Goal: Book appointment/travel/reservation

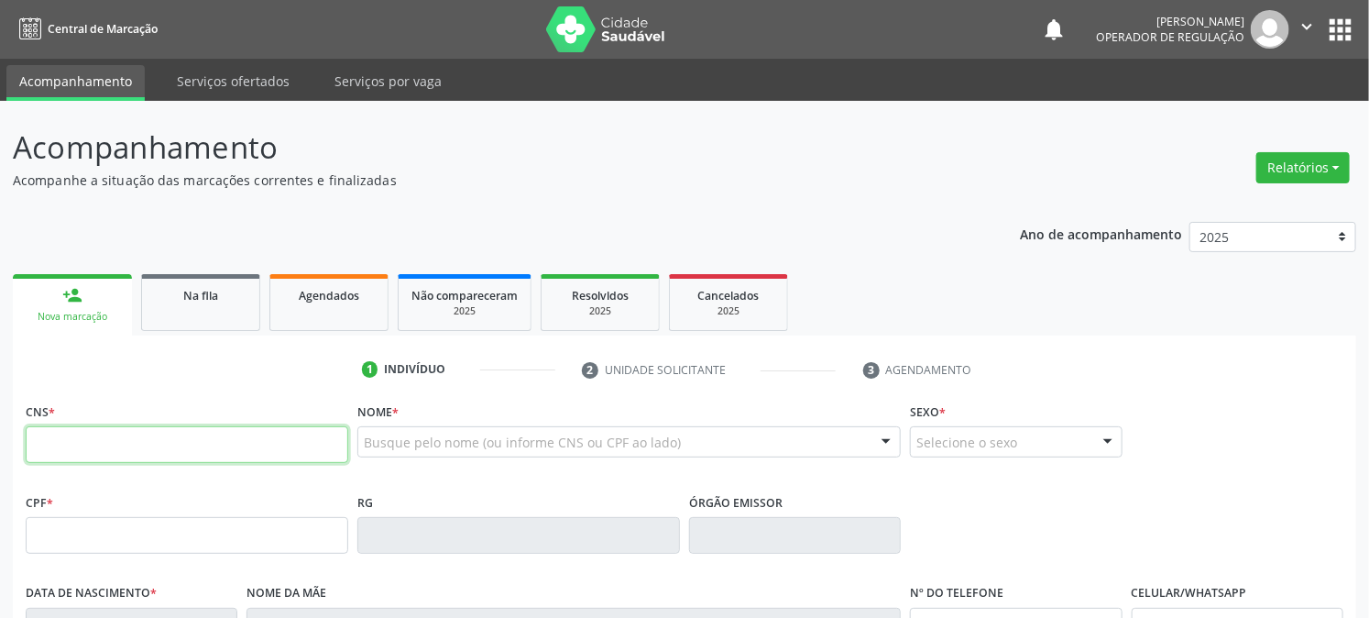
click at [94, 428] on input "text" at bounding box center [187, 444] width 323 height 37
type input "708 4062 7487 3666"
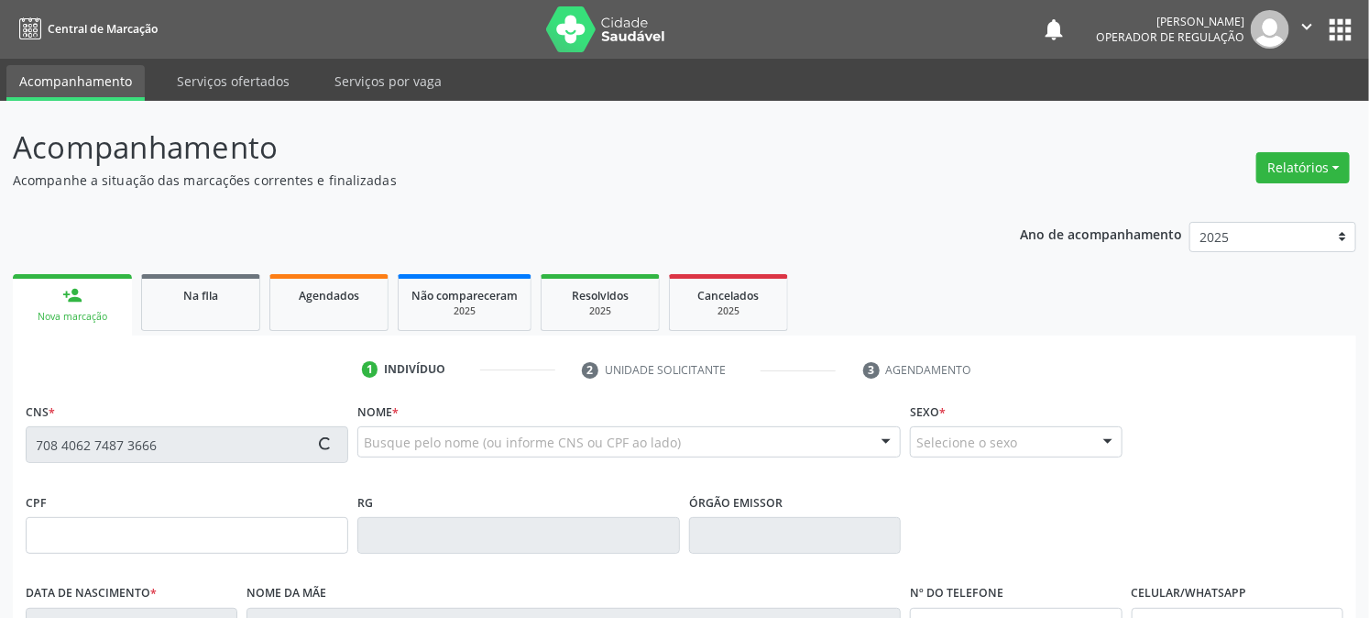
type input "886.182.424-20"
type input "2[DATE]"
type input "[PERSON_NAME]"
type input "[PHONE_NUMBER]"
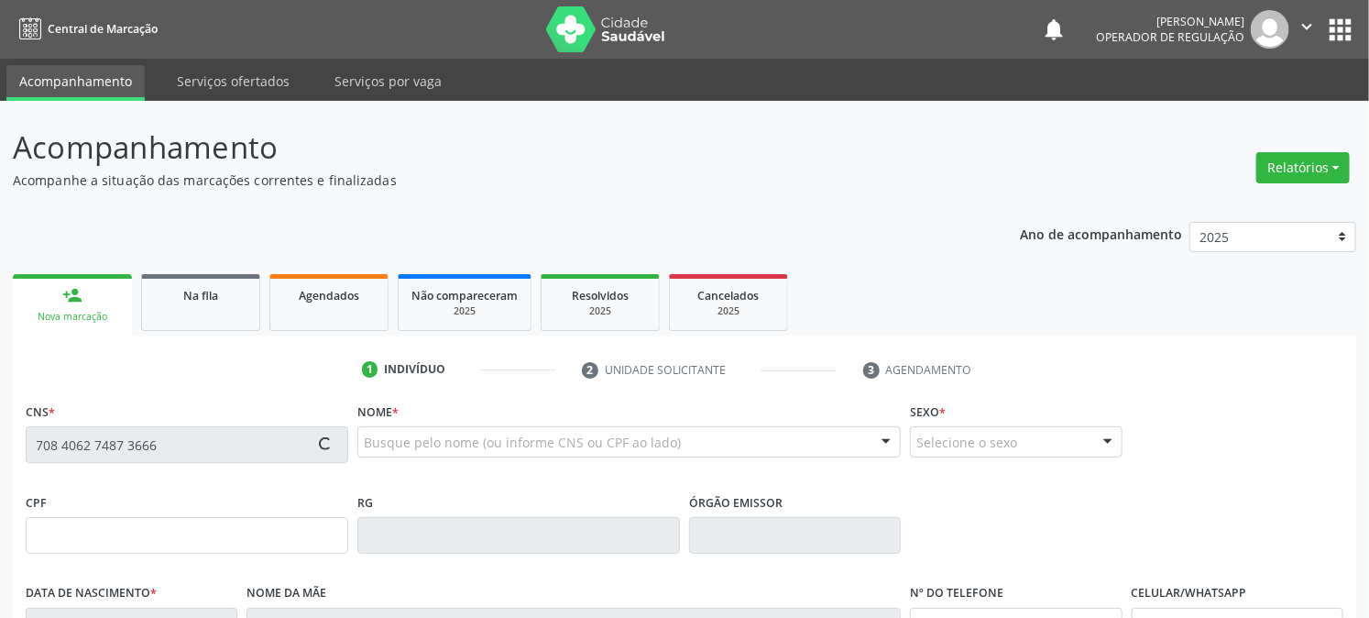
type input "16"
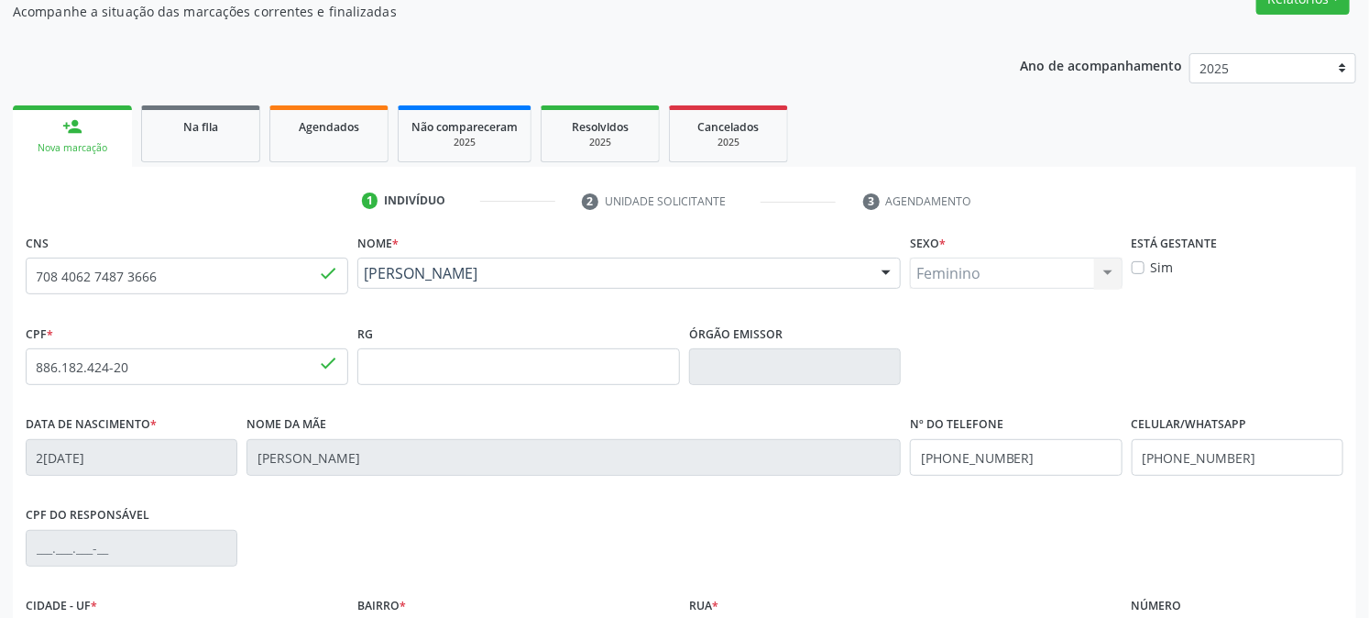
scroll to position [374, 0]
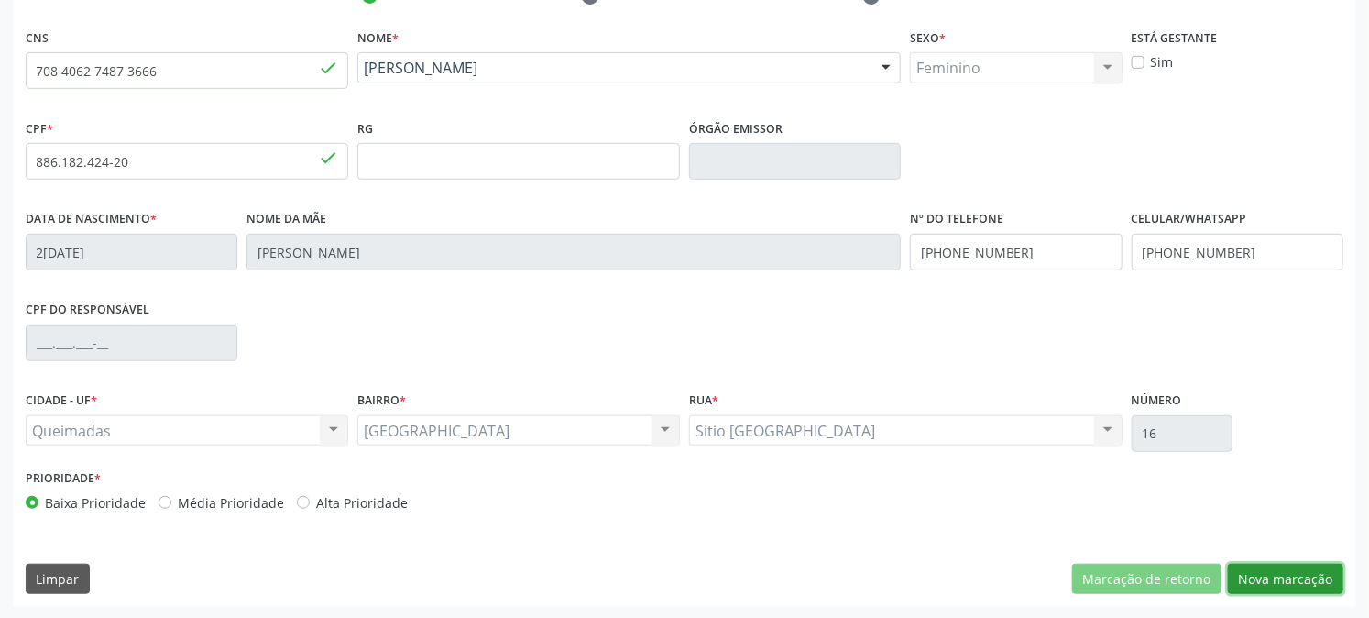
drag, startPoint x: 1259, startPoint y: 586, endPoint x: 1234, endPoint y: 573, distance: 28.3
click at [1259, 584] on button "Nova marcação" at bounding box center [1285, 578] width 115 height 31
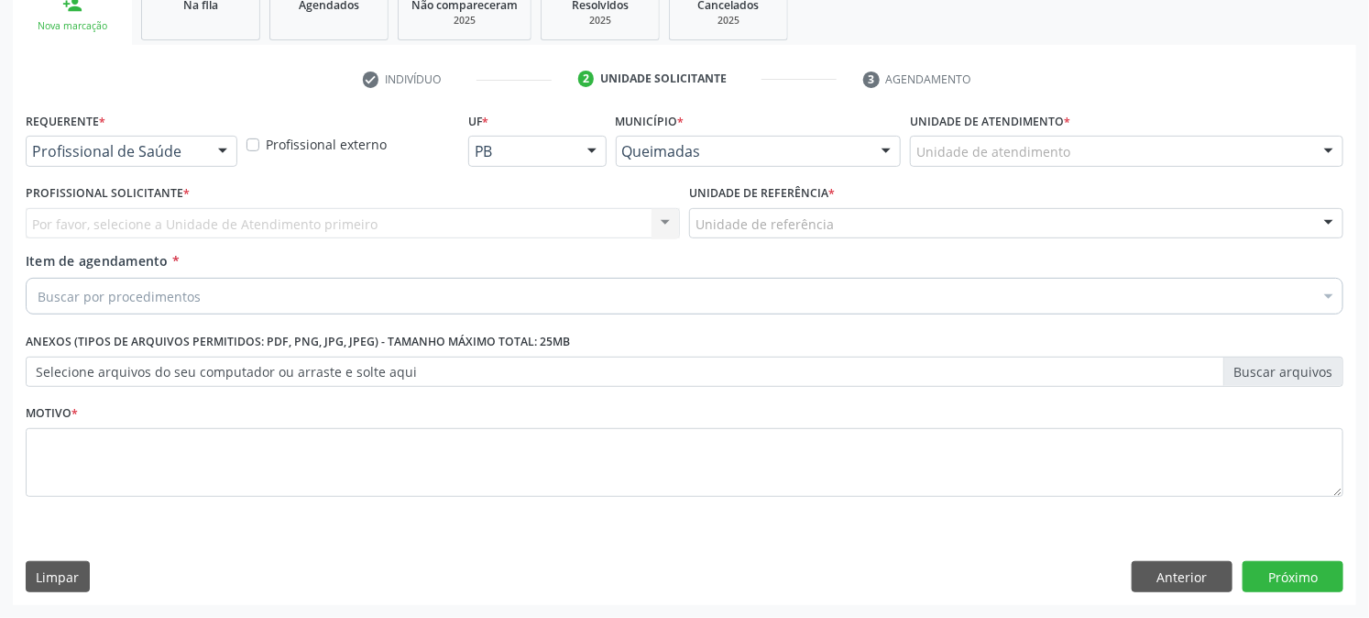
scroll to position [290, 0]
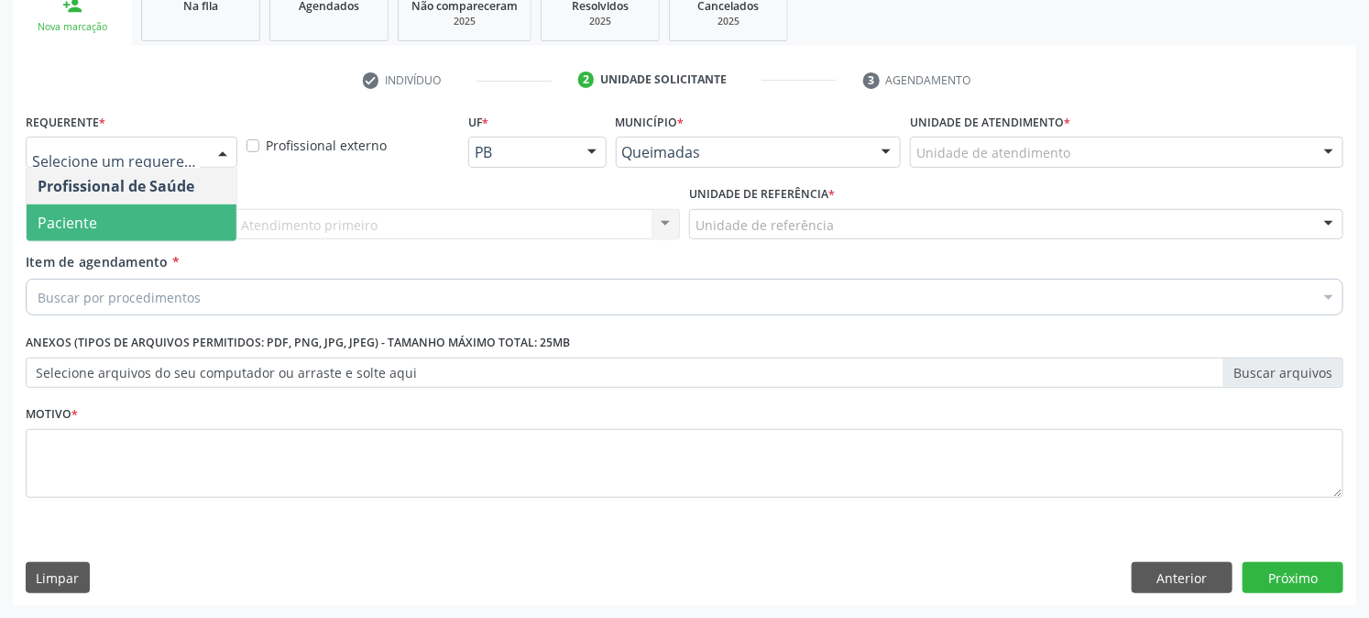
click at [106, 217] on span "Paciente" at bounding box center [132, 222] width 210 height 37
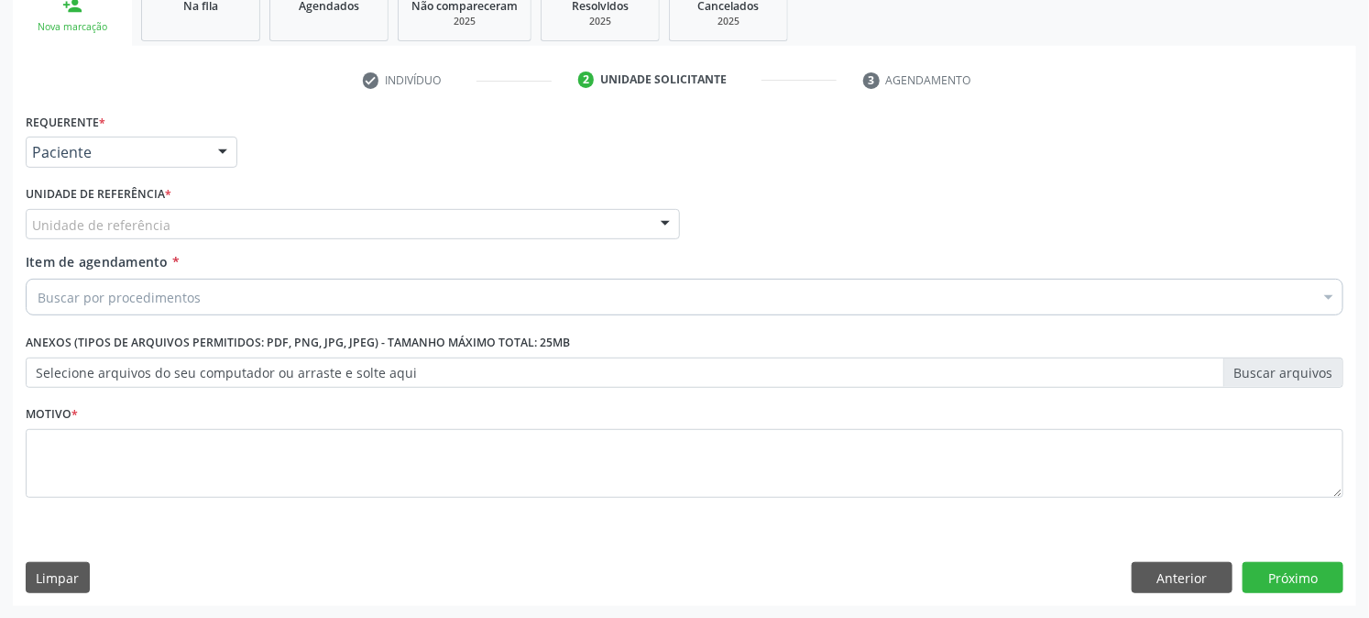
click at [149, 213] on div "Unidade de referência" at bounding box center [353, 224] width 654 height 31
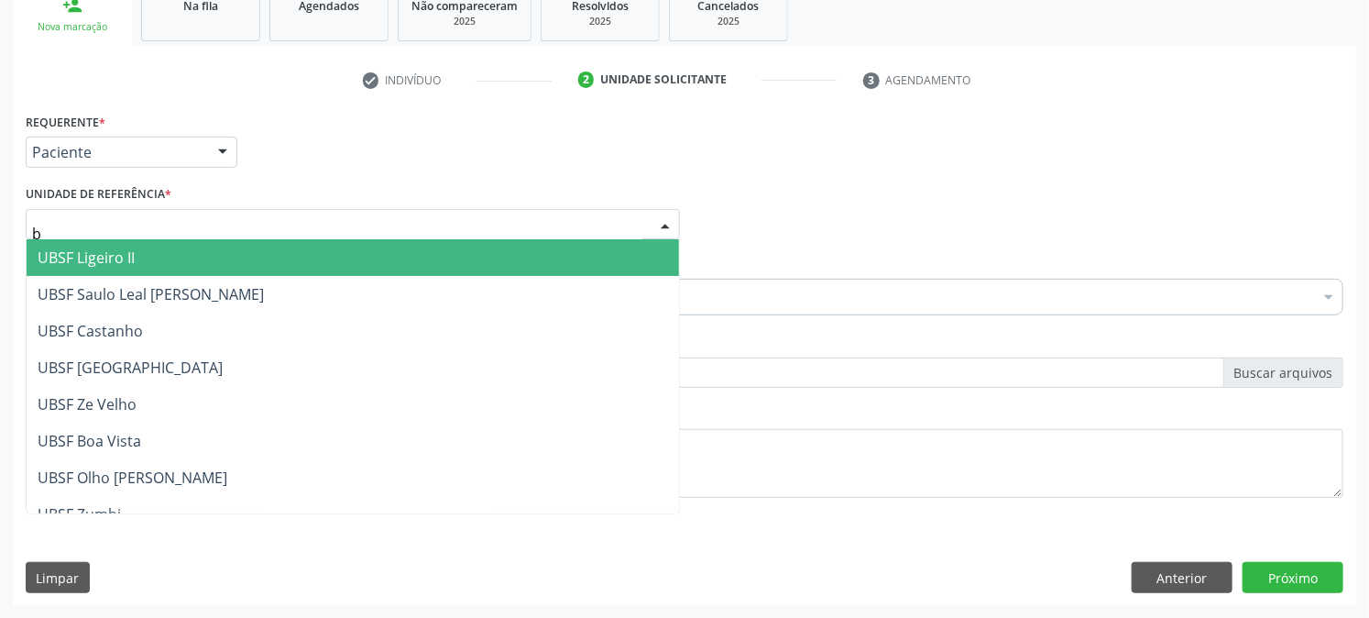
type input "ba"
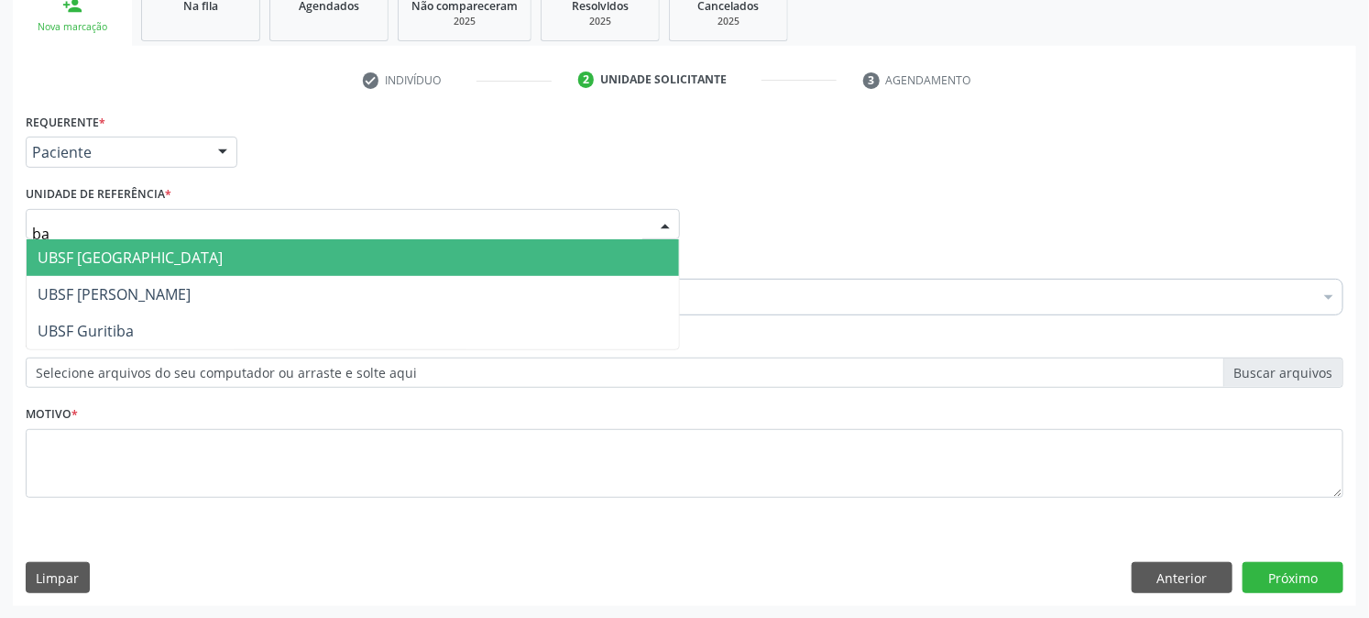
click at [142, 257] on span "UBSF [GEOGRAPHIC_DATA]" at bounding box center [130, 257] width 185 height 20
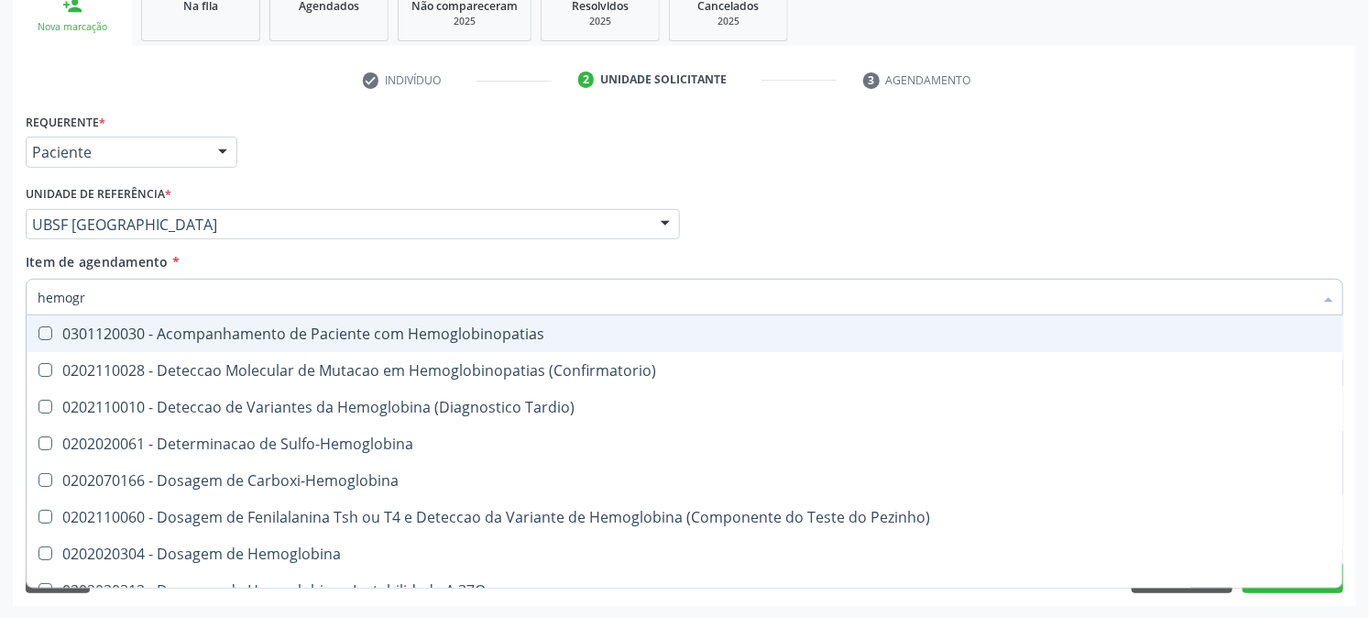
type input "hemogra"
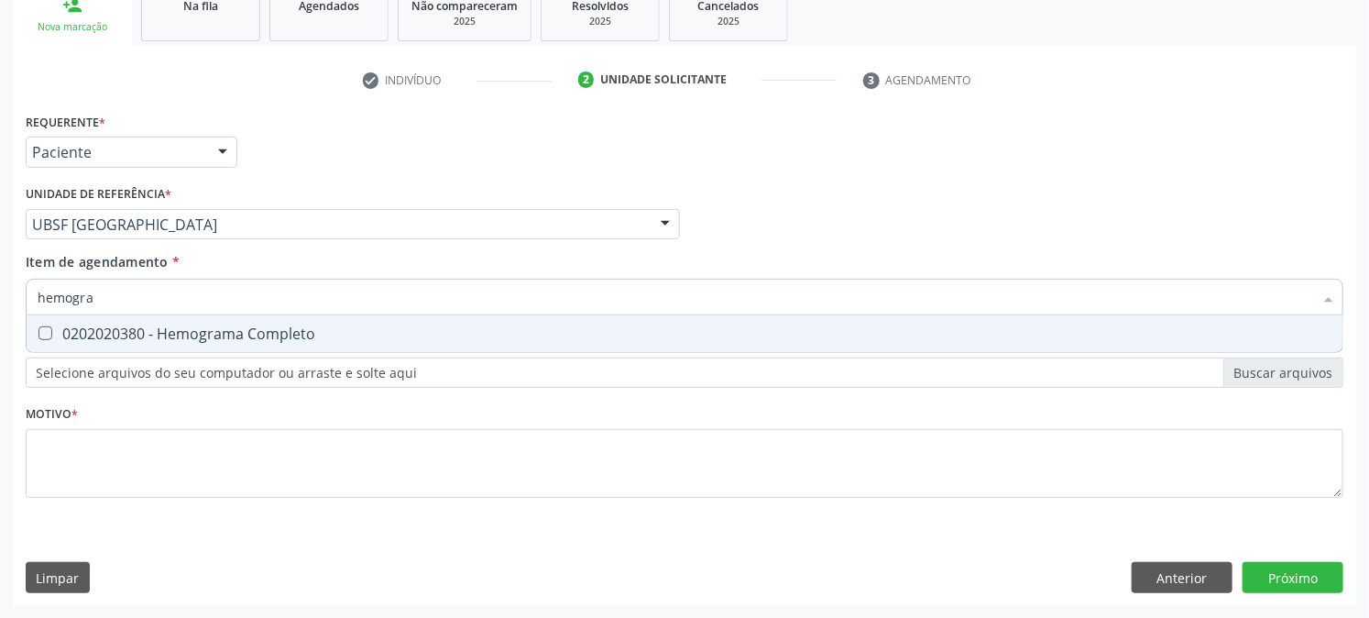
click at [153, 326] on div "0202020380 - Hemograma Completo" at bounding box center [685, 333] width 1294 height 15
checkbox Completo "true"
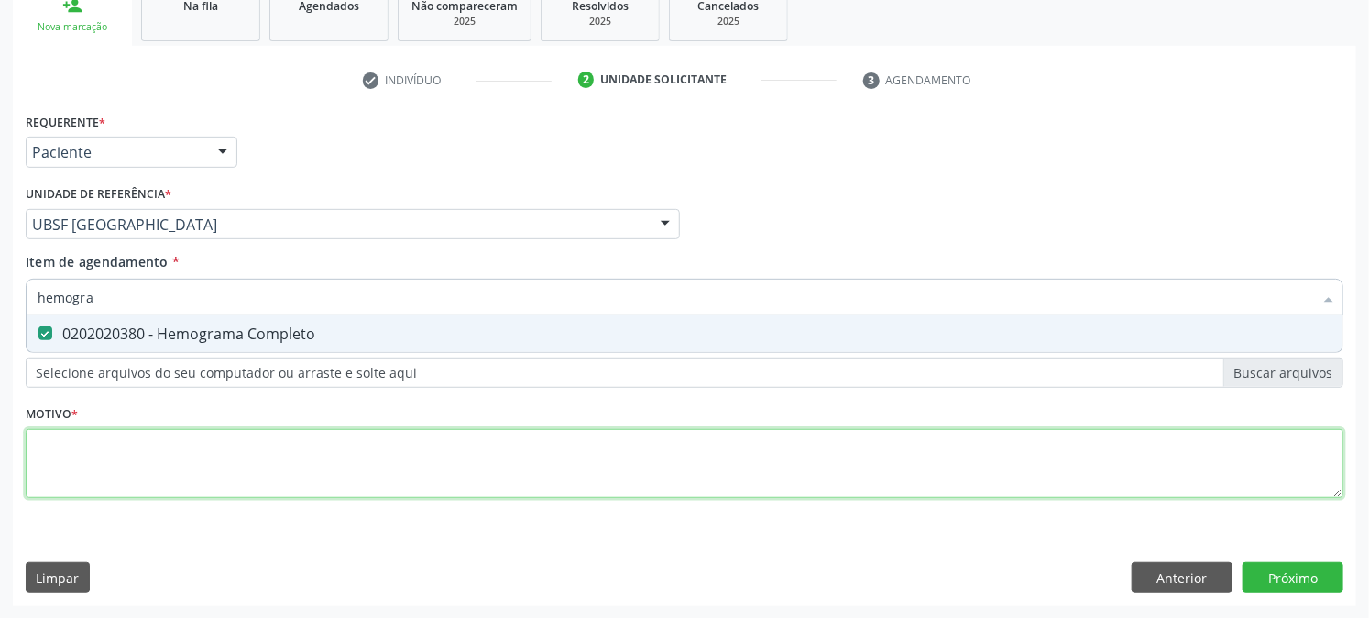
click at [142, 474] on div "Requerente * Paciente Profissional de Saúde Paciente Nenhum resultado encontrad…" at bounding box center [685, 315] width 1318 height 415
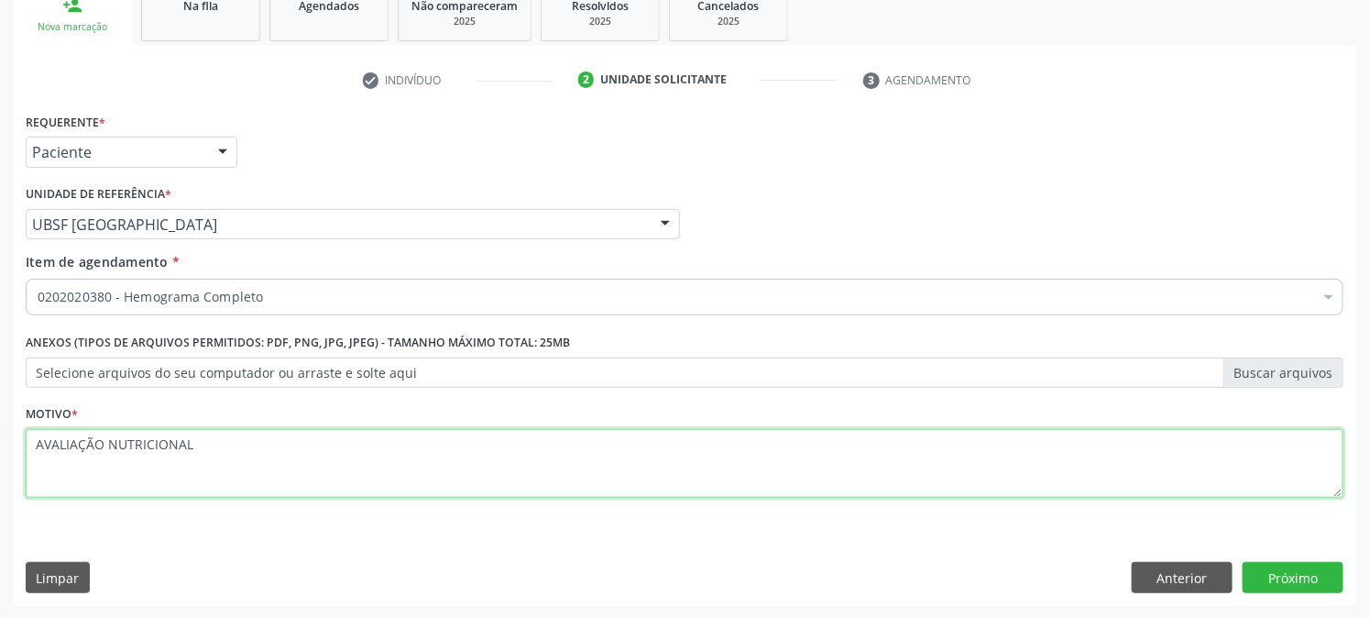
type textarea "AVALIAÇÃO NUTRICIONAL"
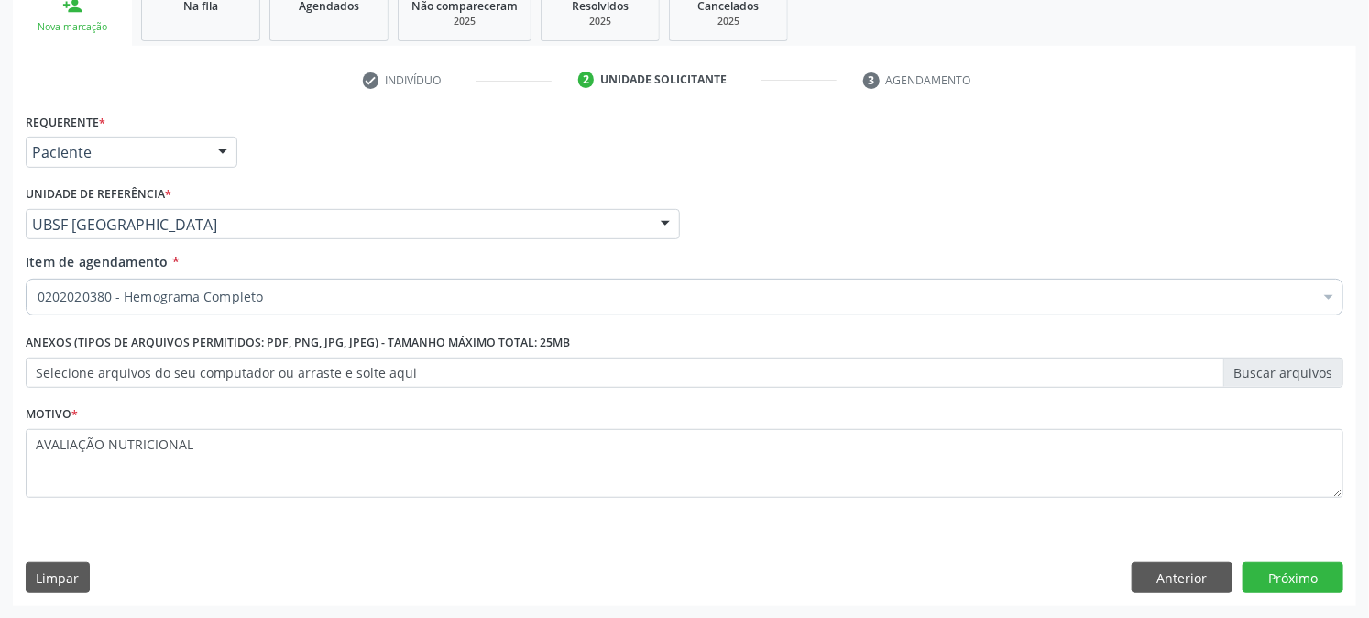
click at [1298, 557] on div "Requerente * Paciente Profissional de Saúde Paciente Nenhum resultado encontrad…" at bounding box center [684, 357] width 1343 height 498
click at [1298, 572] on button "Próximo" at bounding box center [1292, 577] width 101 height 31
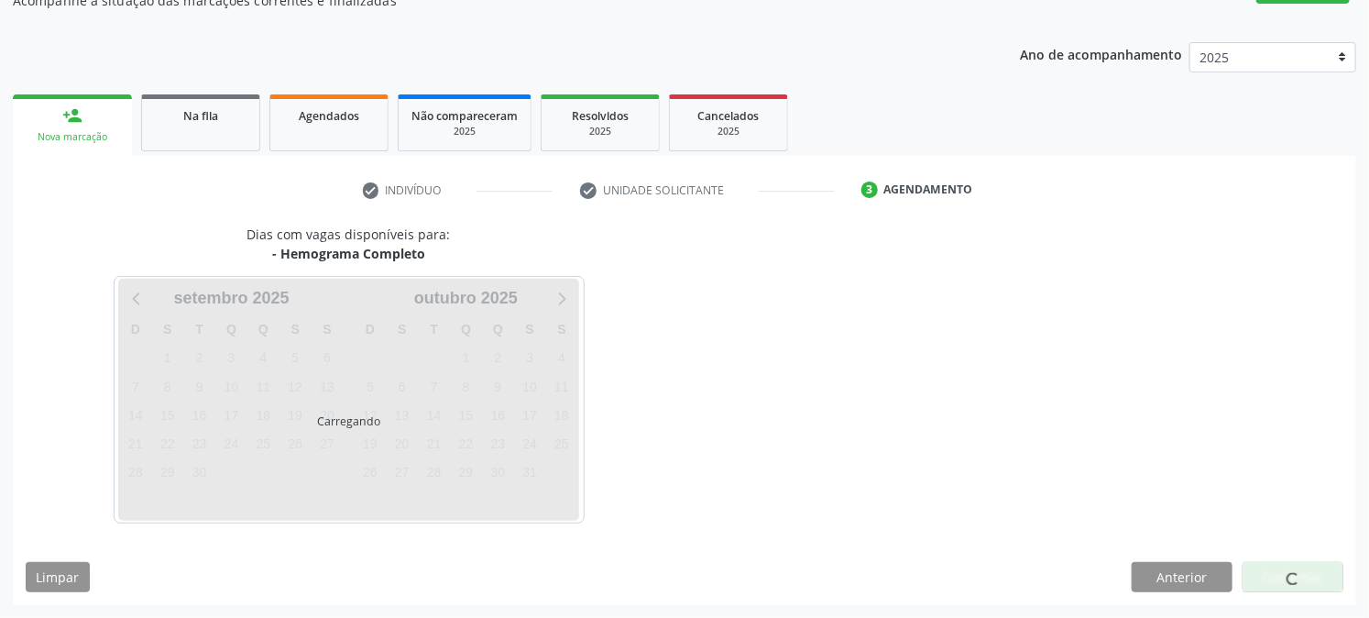
scroll to position [179, 0]
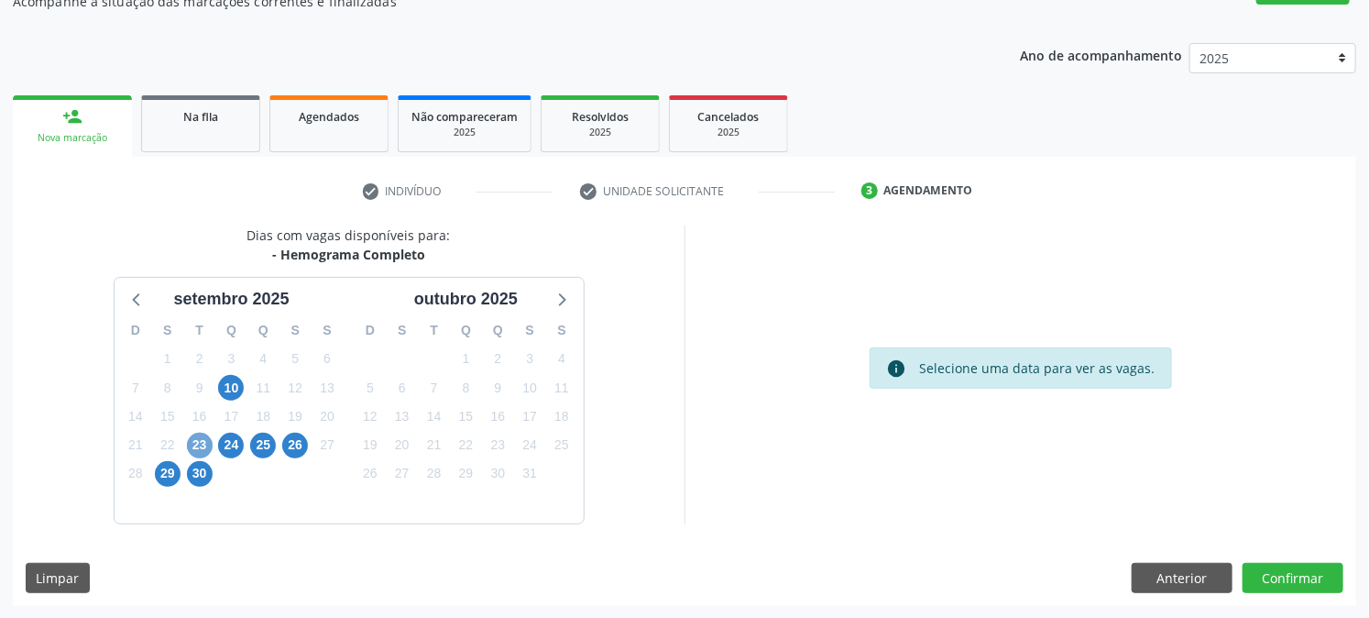
click at [207, 443] on span "23" at bounding box center [200, 445] width 26 height 26
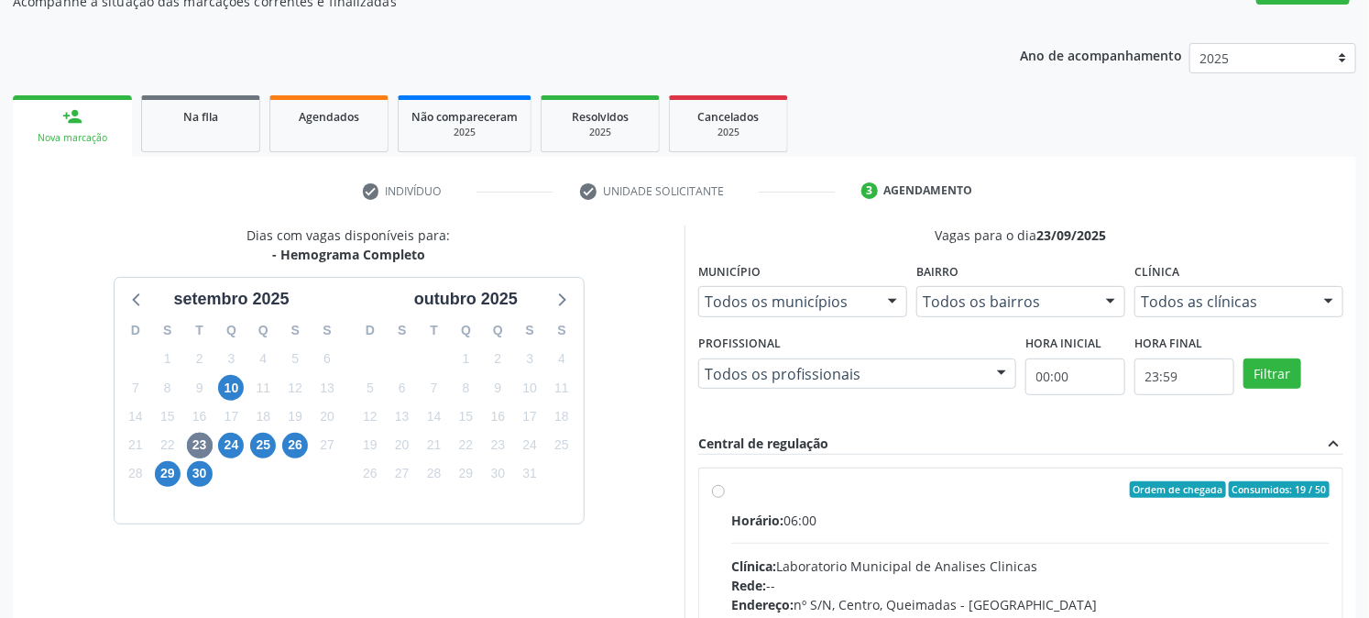
click at [835, 508] on label "Ordem de chegada Consumidos: 19 / 50 Horário: 06:00 Clínica: Laboratorio Munici…" at bounding box center [1030, 621] width 598 height 281
click at [725, 498] on input "Ordem de chegada Consumidos: 19 / 50 Horário: 06:00 Clínica: Laboratorio Munici…" at bounding box center [718, 489] width 13 height 16
radio input "true"
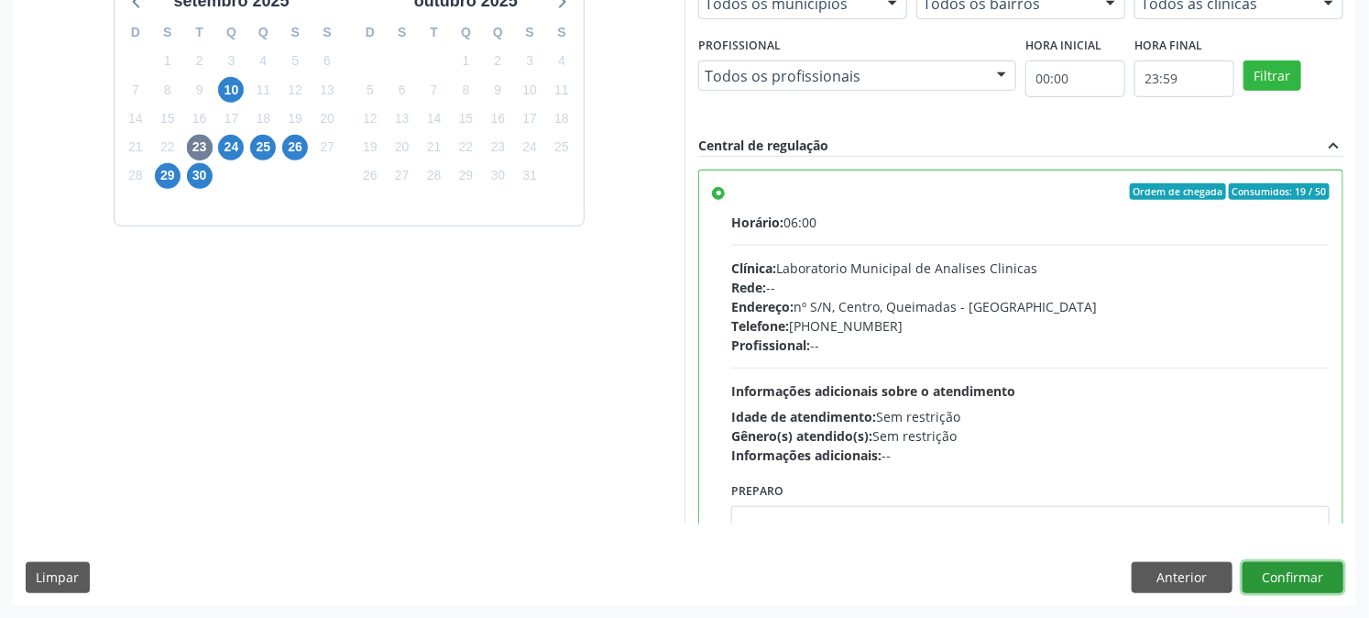
click at [1333, 581] on button "Confirmar" at bounding box center [1292, 577] width 101 height 31
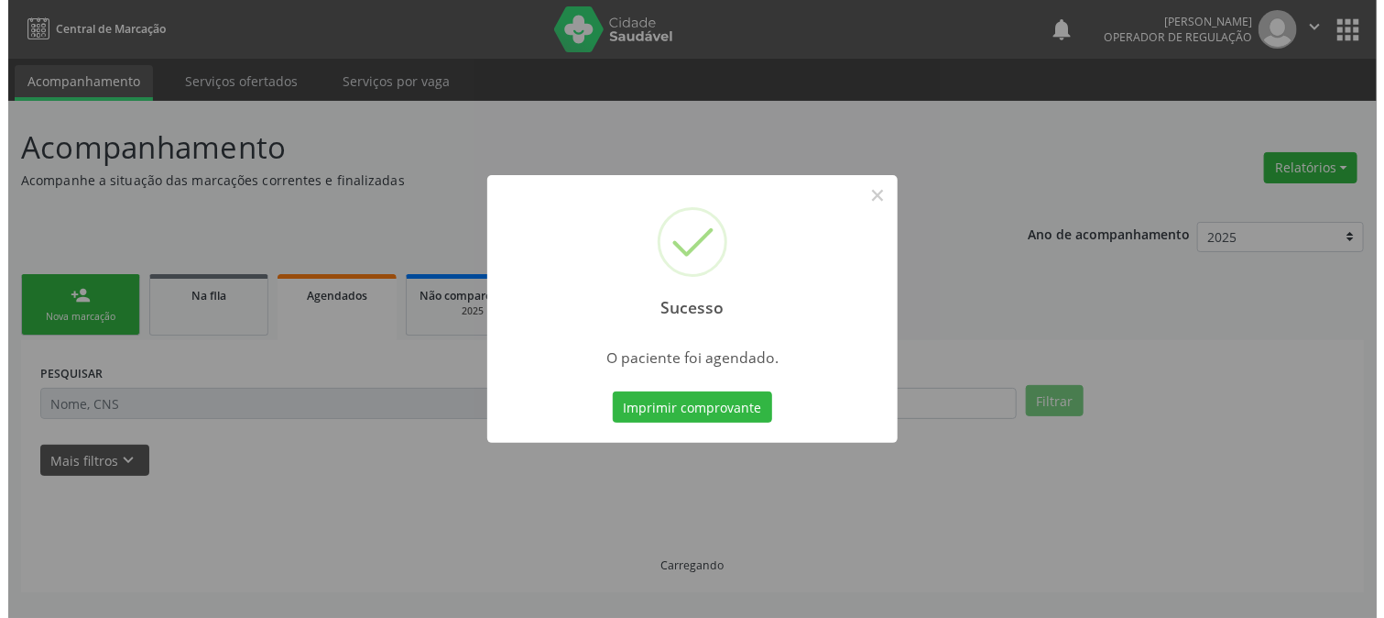
scroll to position [0, 0]
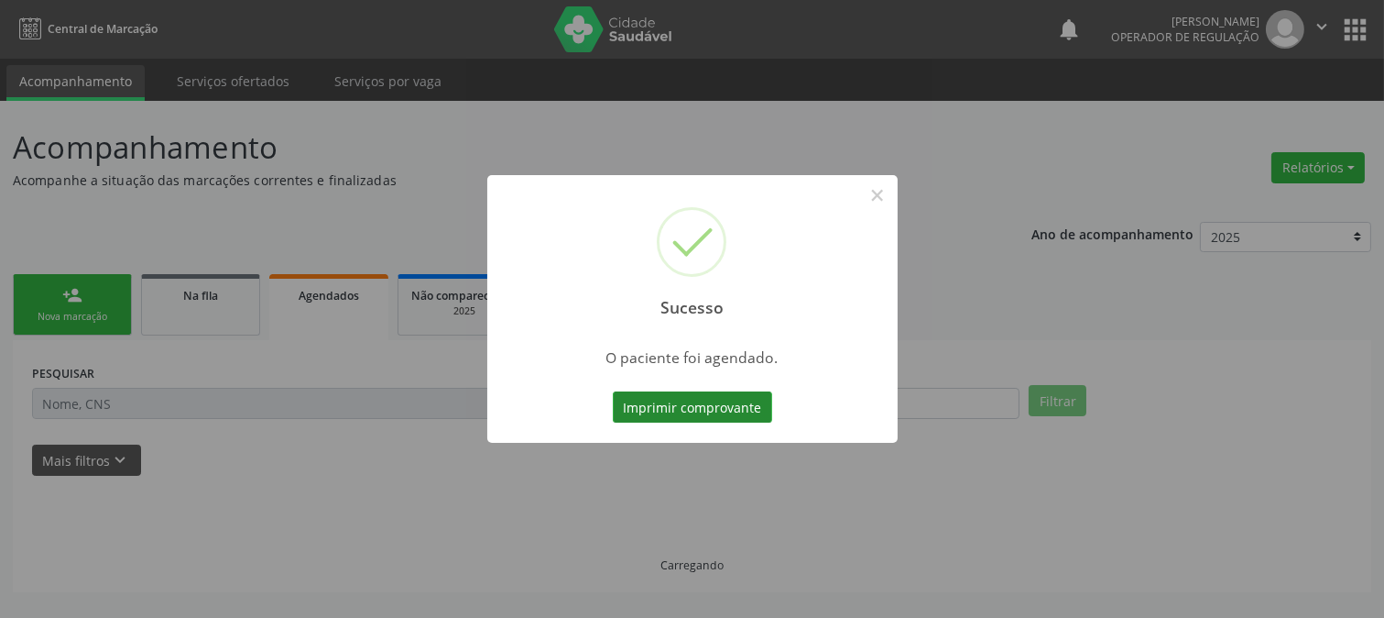
click at [691, 415] on button "Imprimir comprovante" at bounding box center [692, 406] width 159 height 31
